Goal: Information Seeking & Learning: Learn about a topic

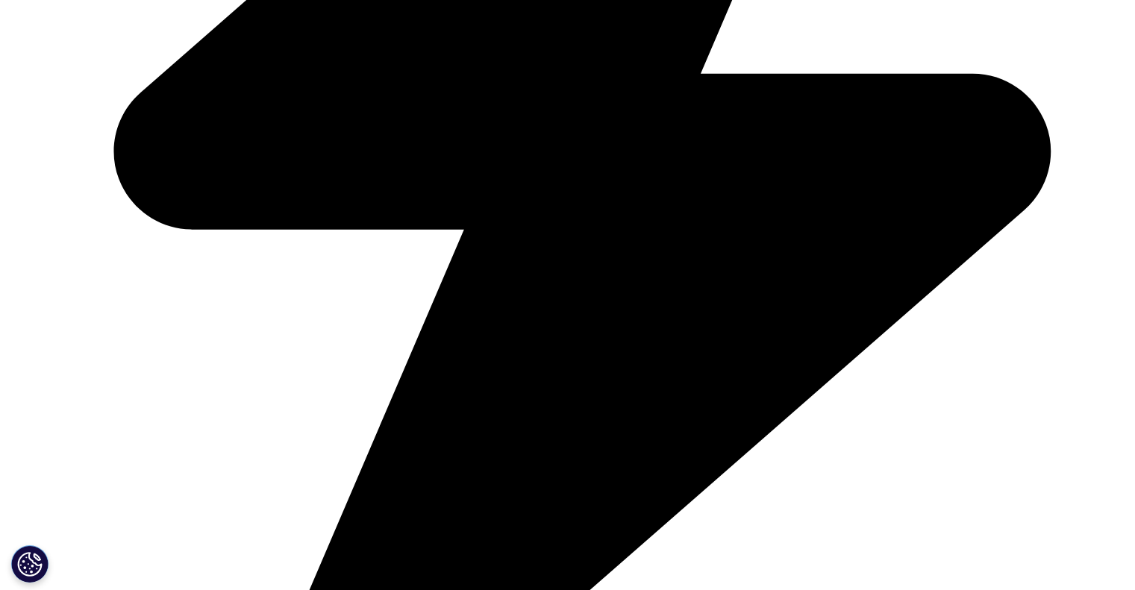
scroll to position [828, 0]
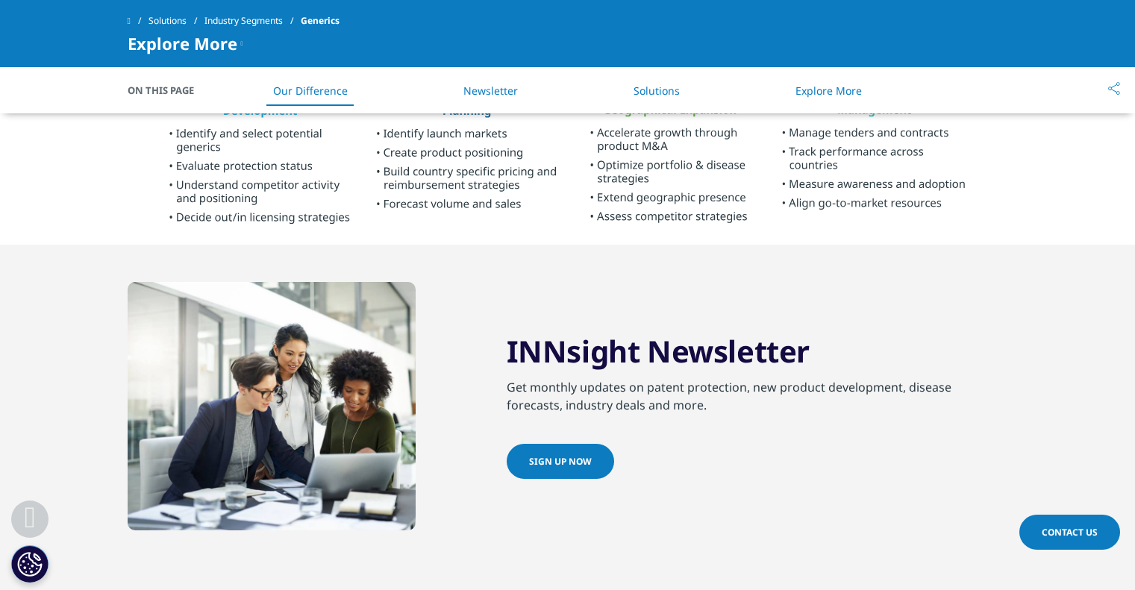
click at [675, 89] on link "Solutions" at bounding box center [657, 91] width 46 height 14
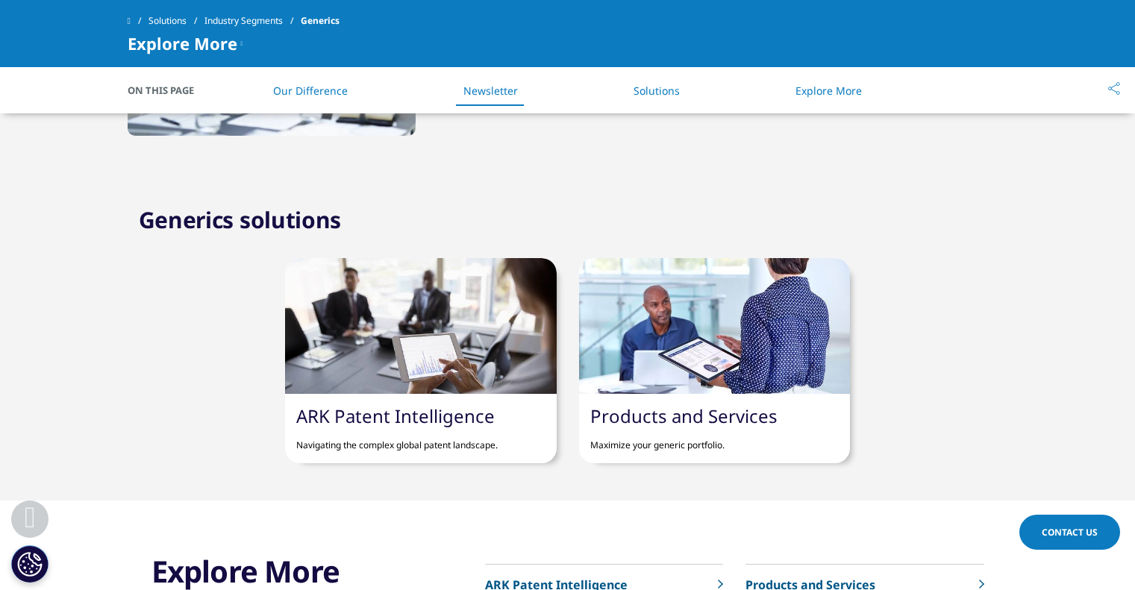
click at [849, 85] on link "Explore More" at bounding box center [829, 91] width 66 height 14
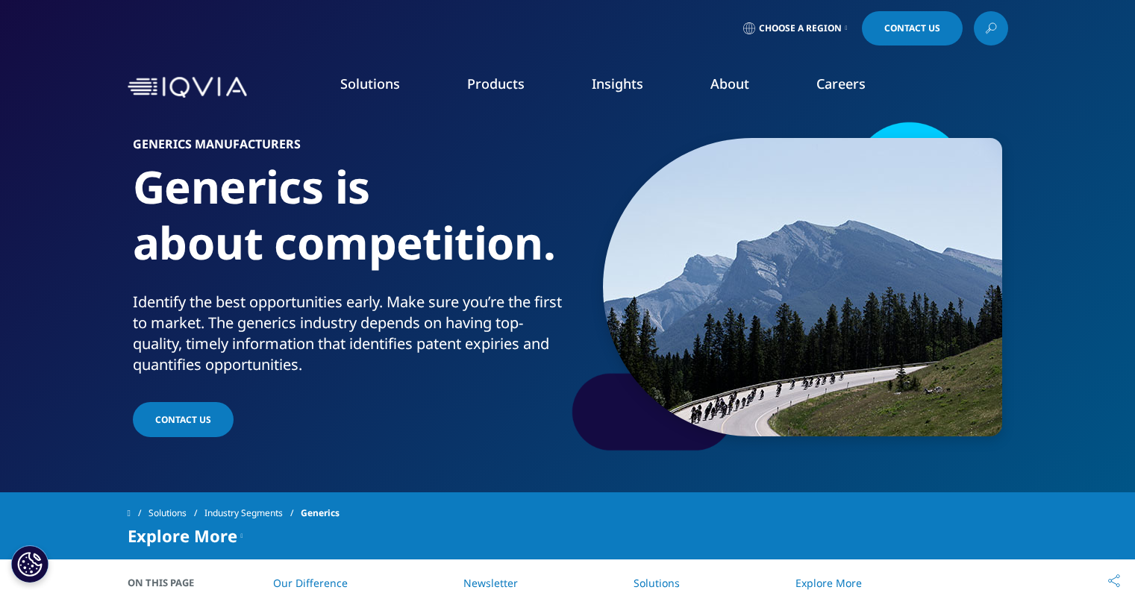
click at [979, 19] on link at bounding box center [991, 28] width 34 height 34
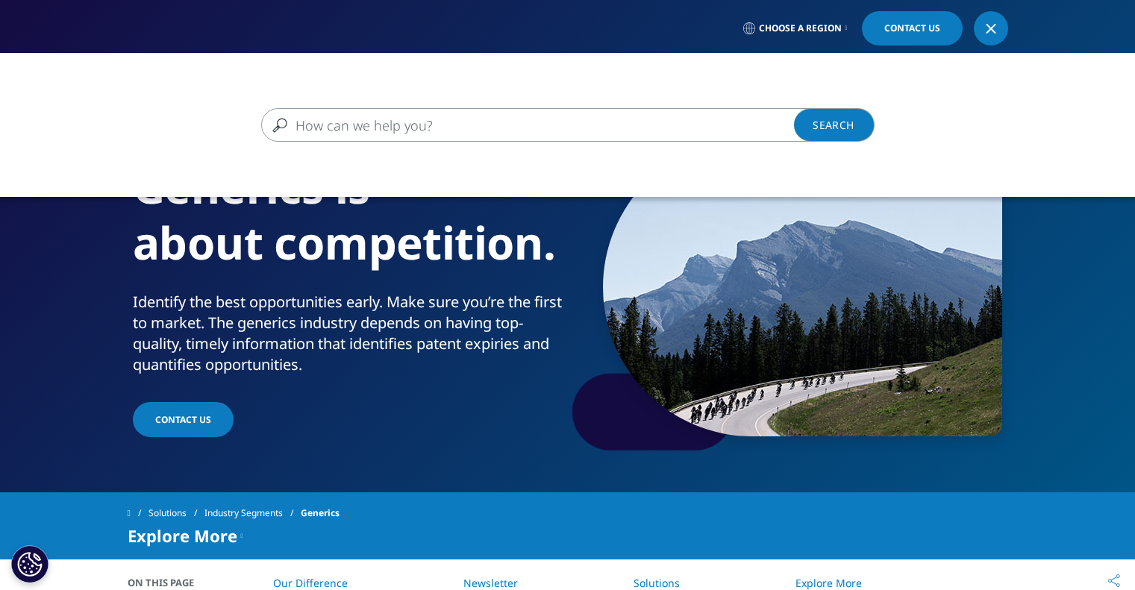
click at [641, 131] on input "Search" at bounding box center [546, 125] width 570 height 34
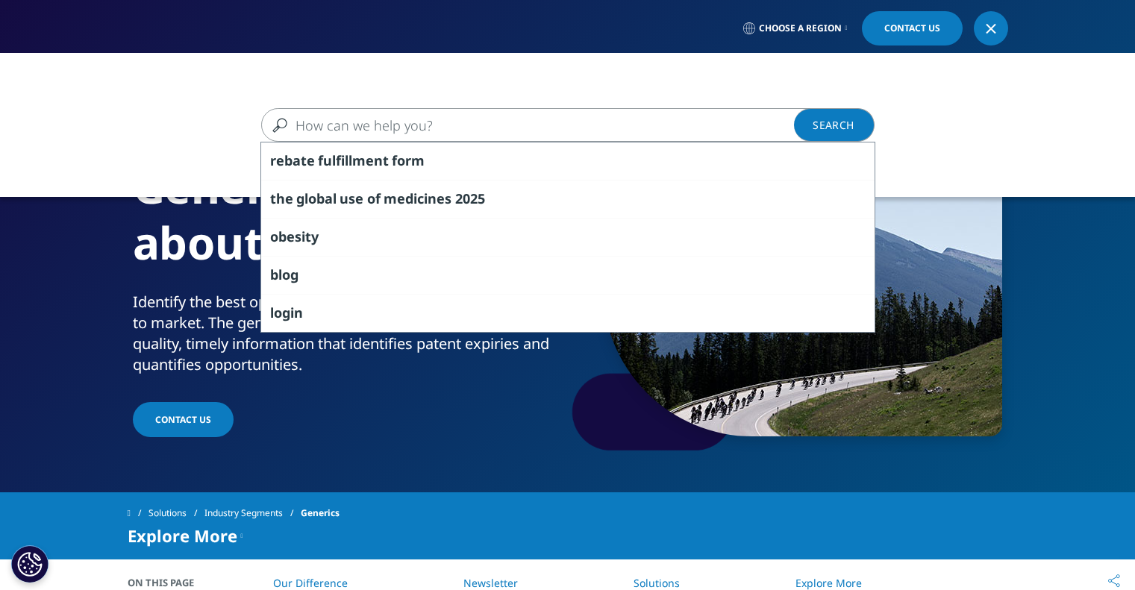
click at [832, 35] on link "Choose a Region" at bounding box center [795, 28] width 110 height 34
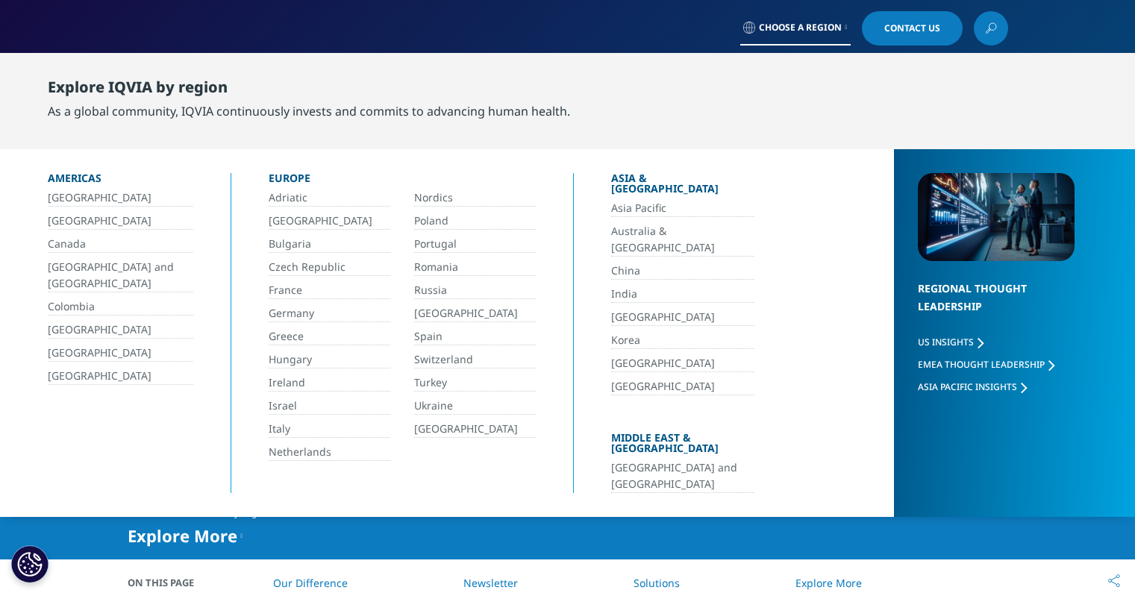
click at [67, 252] on link "Canada" at bounding box center [121, 244] width 146 height 17
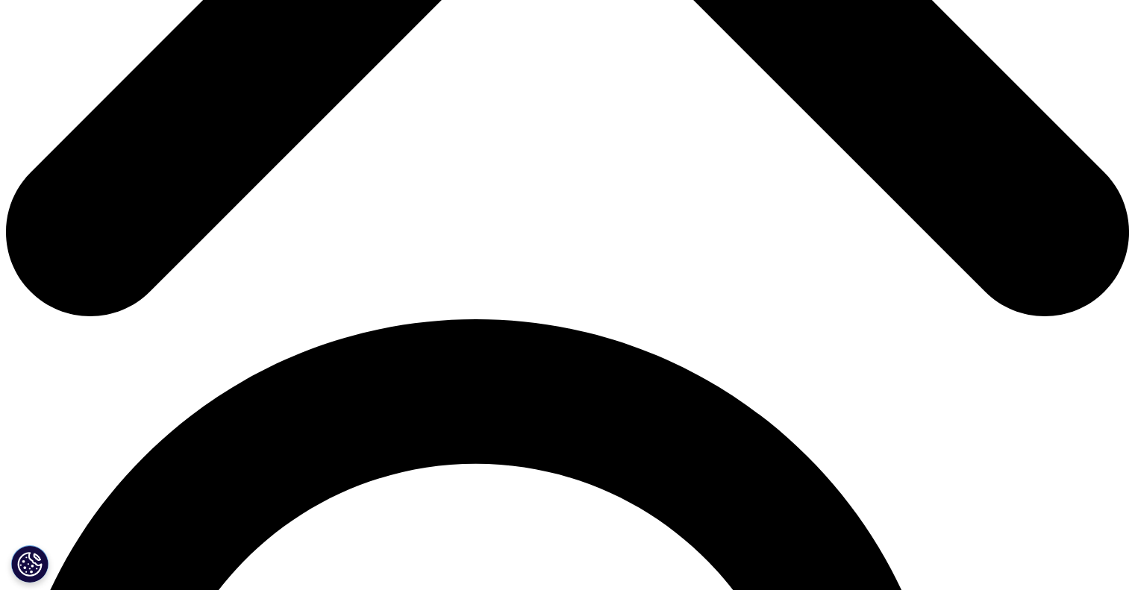
scroll to position [746, 0]
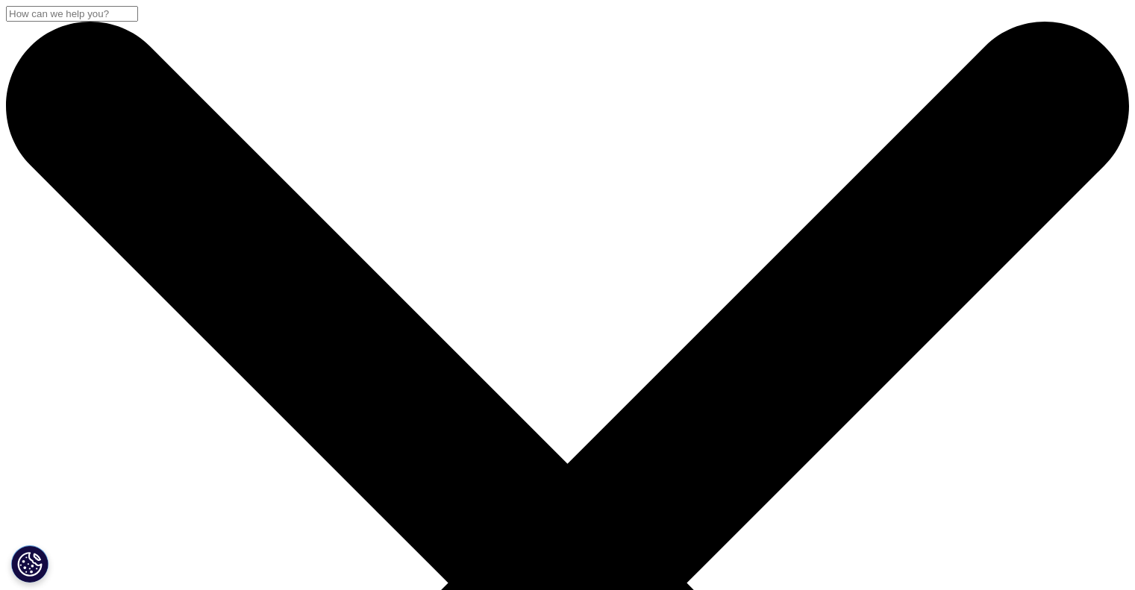
scroll to position [522, 0]
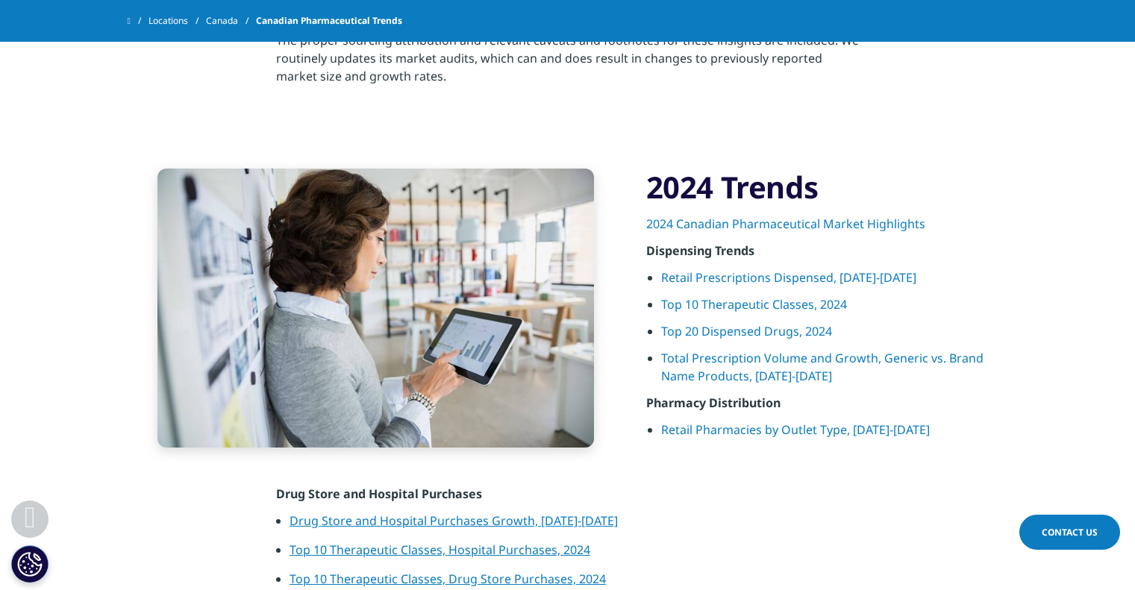
click at [742, 299] on link "Top 10 Therapeutic Classes, 2024" at bounding box center [754, 304] width 186 height 16
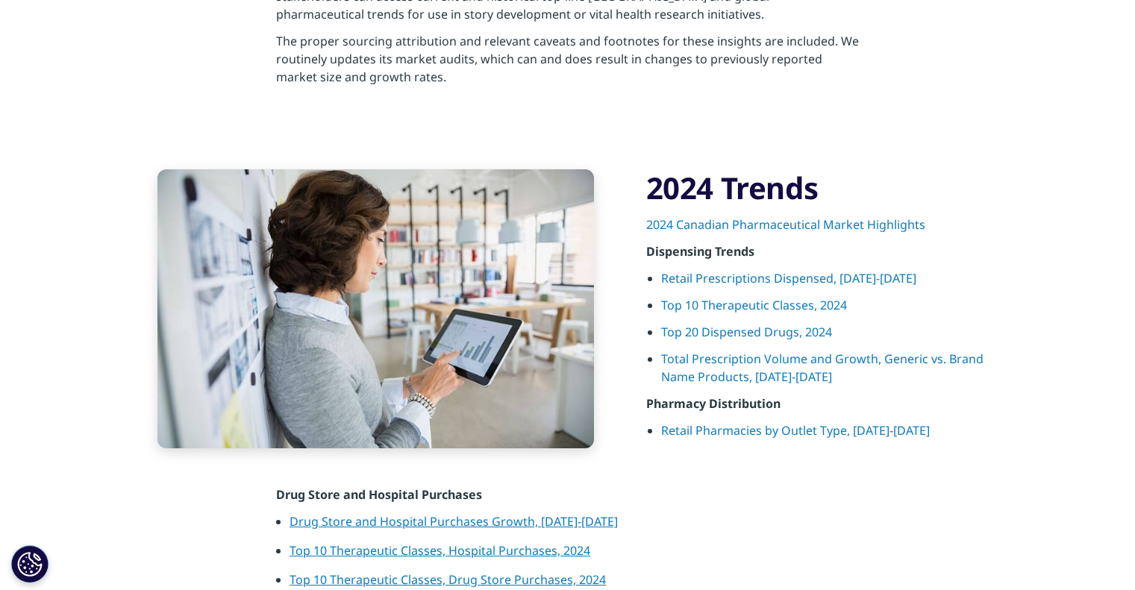
scroll to position [638, 0]
drag, startPoint x: 743, startPoint y: 375, endPoint x: 687, endPoint y: 369, distance: 55.6
click at [743, 375] on link "Total Prescription Volume and Growth, Generic vs. Brand Name Products, [DATE]-[…" at bounding box center [822, 368] width 322 height 34
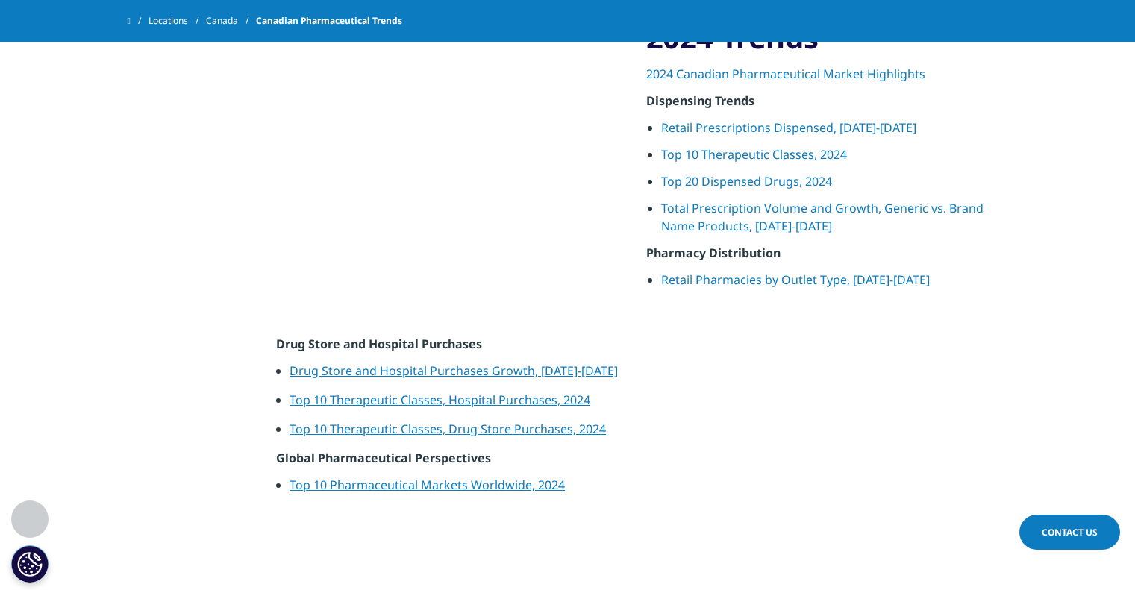
scroll to position [785, 0]
